Goal: Task Accomplishment & Management: Manage account settings

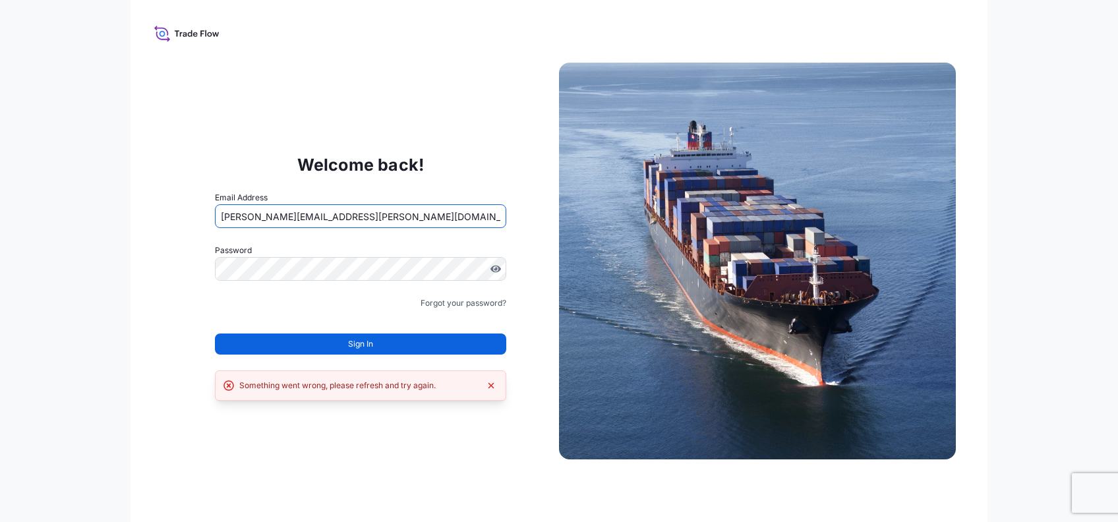
click at [296, 218] on input "[PERSON_NAME][EMAIL_ADDRESS][PERSON_NAME][DOMAIN_NAME]" at bounding box center [360, 216] width 291 height 24
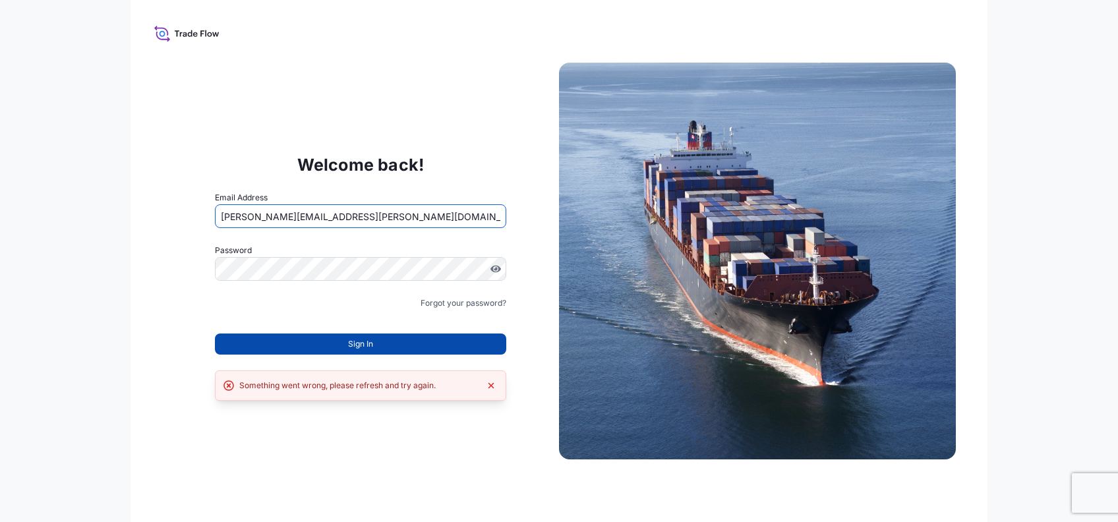
type input "[PERSON_NAME][EMAIL_ADDRESS][PERSON_NAME][DOMAIN_NAME]"
click at [319, 345] on button "Sign In" at bounding box center [360, 344] width 291 height 21
click at [365, 339] on span "Sign In" at bounding box center [360, 344] width 25 height 13
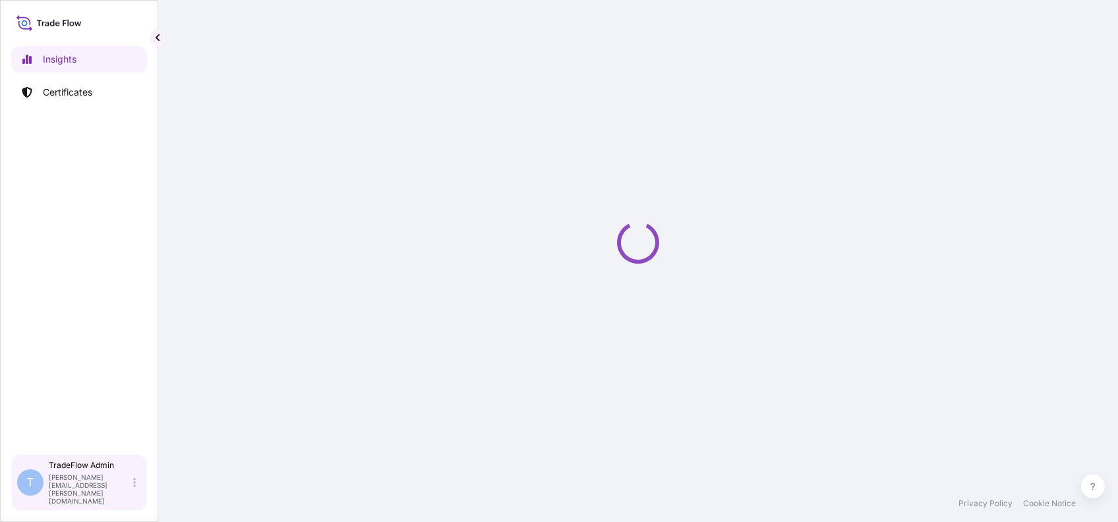
click at [140, 490] on div "TradeFlow Admin [PERSON_NAME][EMAIL_ADDRESS][PERSON_NAME][DOMAIN_NAME]" at bounding box center [95, 482] width 92 height 45
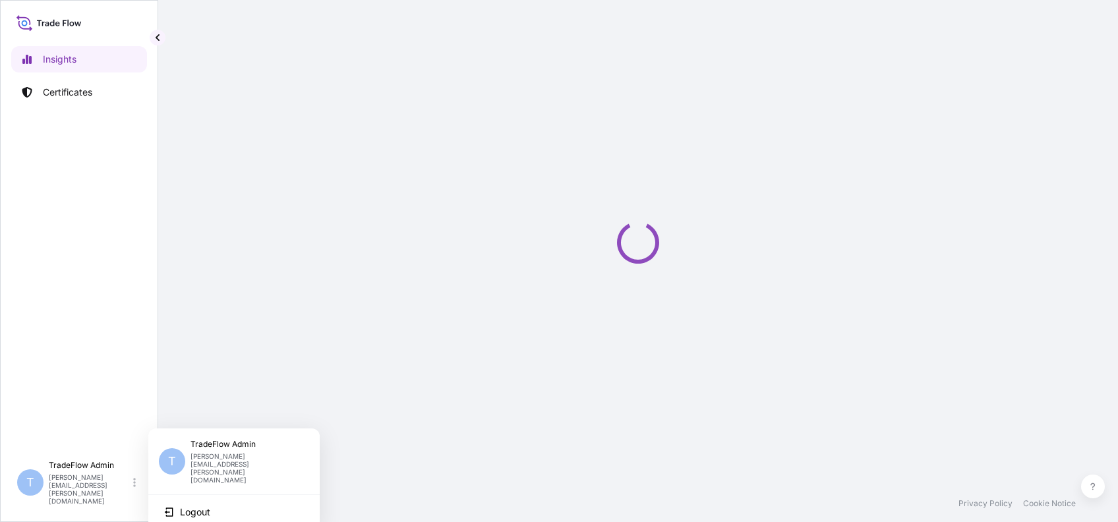
select select "2025"
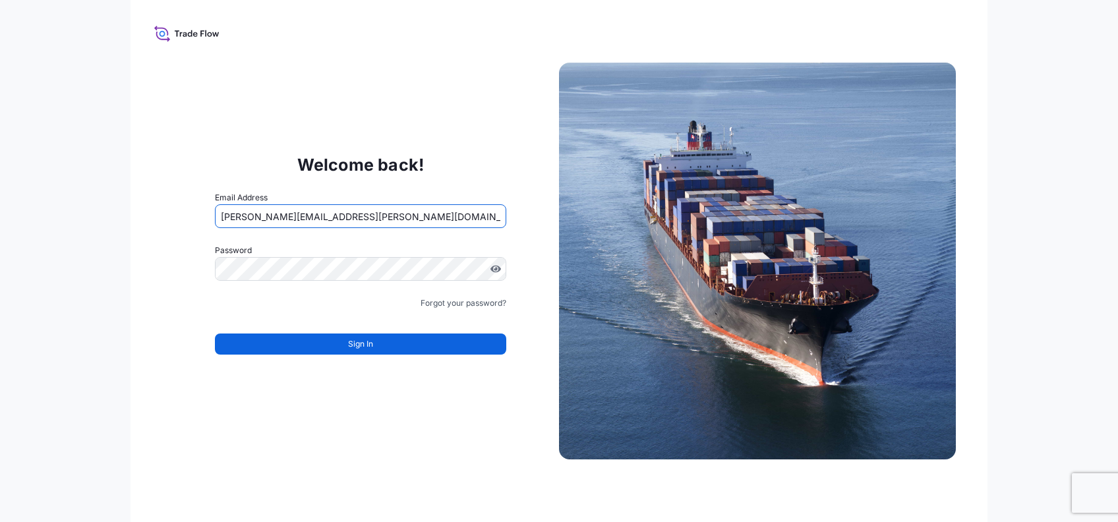
click at [293, 216] on input "[PERSON_NAME][EMAIL_ADDRESS][PERSON_NAME][DOMAIN_NAME]" at bounding box center [360, 216] width 291 height 24
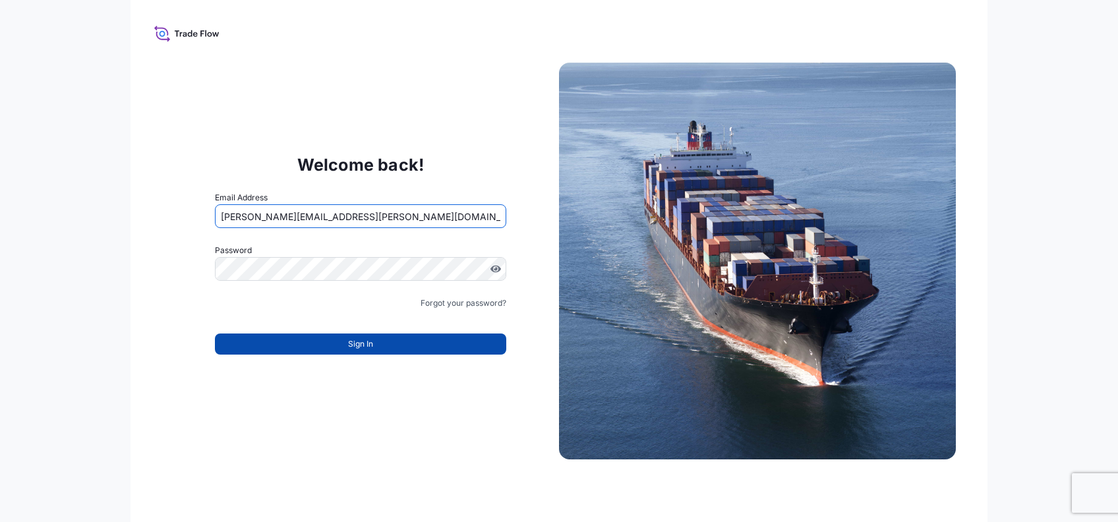
type input "[PERSON_NAME][EMAIL_ADDRESS][PERSON_NAME][DOMAIN_NAME]"
click at [322, 352] on button "Sign In" at bounding box center [360, 344] width 291 height 21
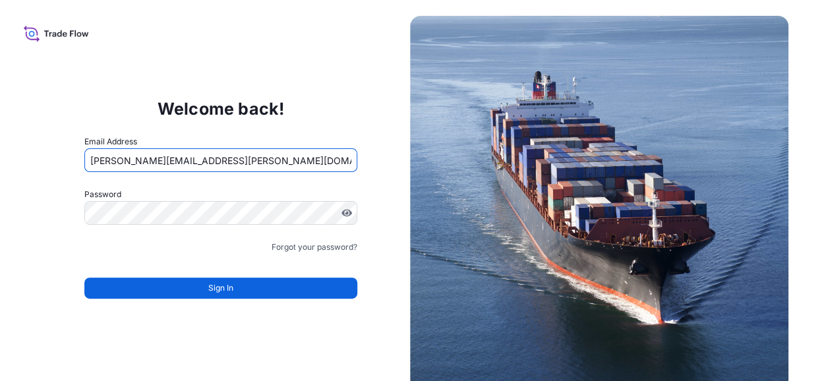
click at [173, 156] on input "jennifer.ellis+versuni@wtwco.com" at bounding box center [220, 160] width 273 height 24
click at [179, 158] on input "jennifer.ellis+versuni@wtwco.com" at bounding box center [220, 160] width 273 height 24
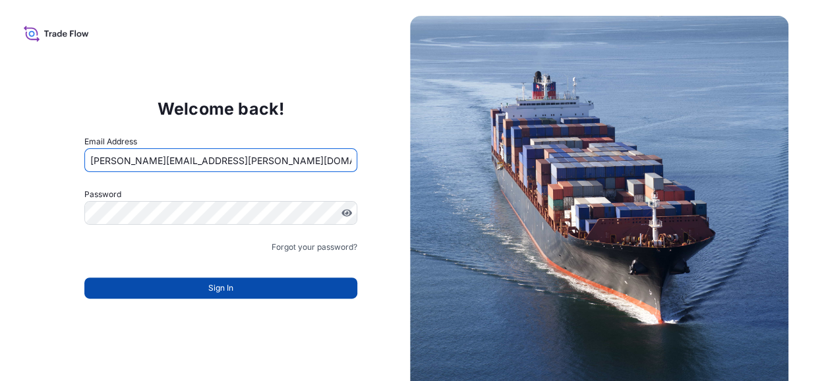
click at [202, 287] on button "Sign In" at bounding box center [220, 288] width 273 height 21
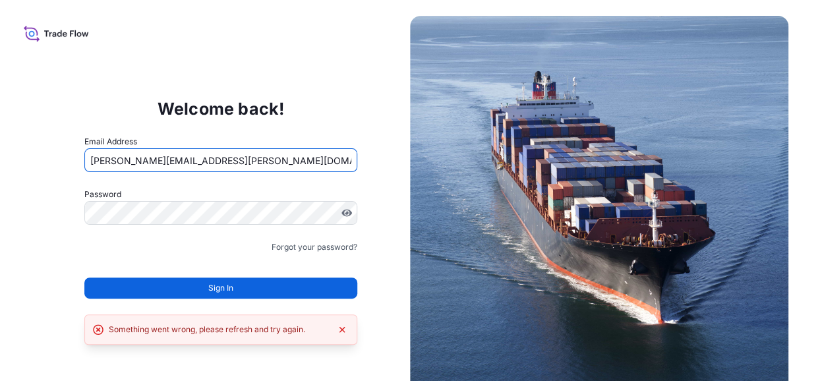
click at [180, 157] on input "jennifer.ellis+democo@wtwco.com" at bounding box center [220, 160] width 273 height 24
click at [185, 158] on input "jennifer.ellis+democo@wtwco.com" at bounding box center [220, 160] width 273 height 24
type input "[PERSON_NAME][EMAIL_ADDRESS][PERSON_NAME][DOMAIN_NAME]"
